Goal: Go to known website: Access a specific website the user already knows

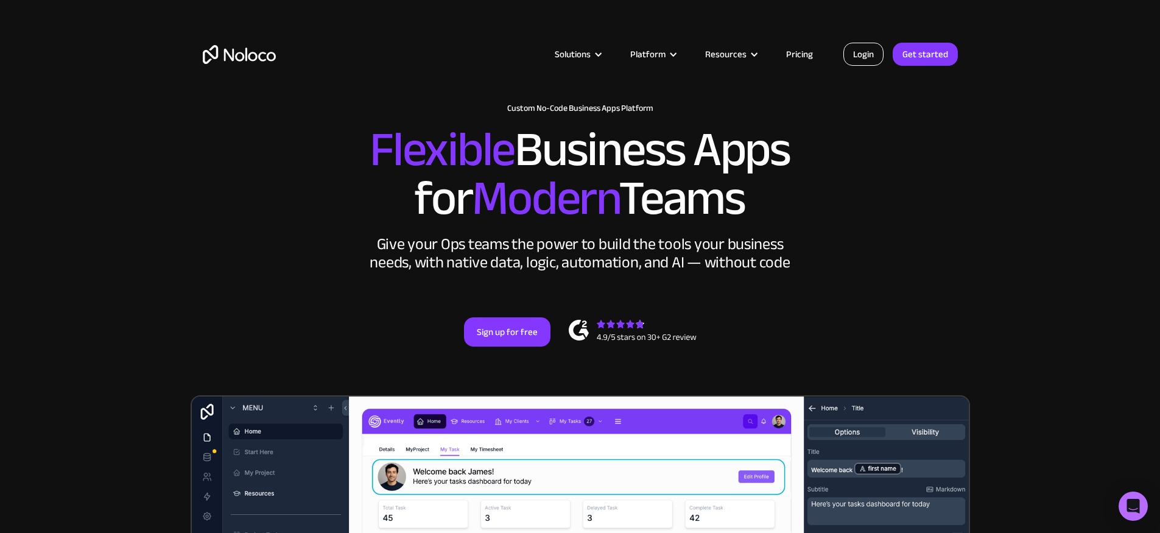
click at [855, 53] on link "Login" at bounding box center [863, 54] width 40 height 23
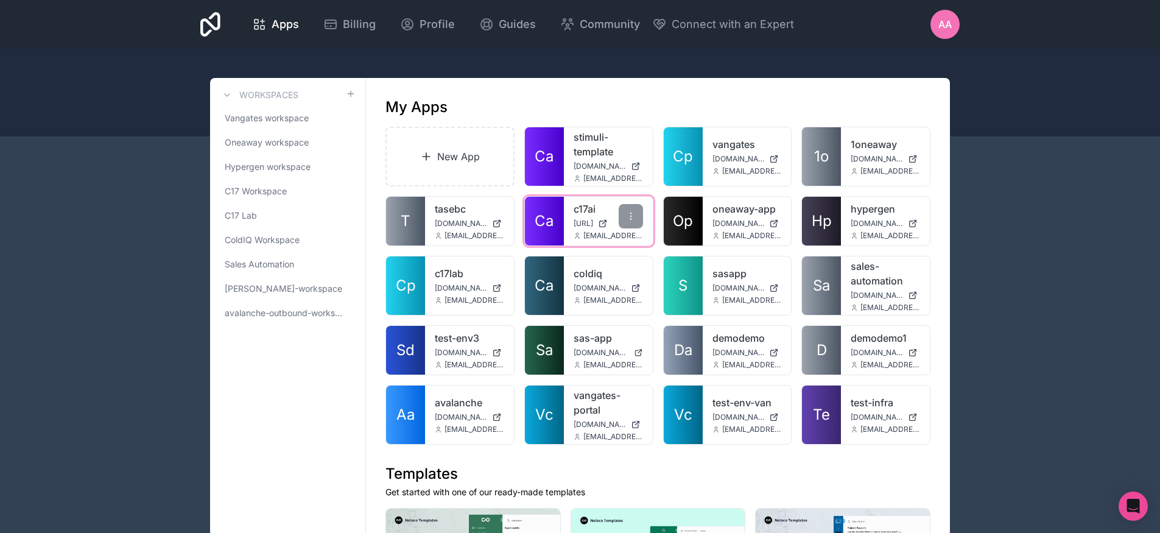
click at [585, 209] on link "c17ai" at bounding box center [608, 209] width 69 height 15
